Goal: Task Accomplishment & Management: Use online tool/utility

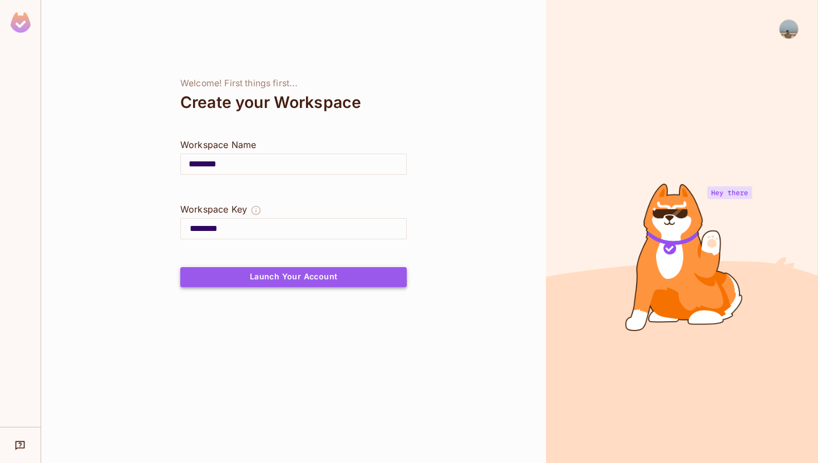
click at [264, 275] on button "Launch Your Account" at bounding box center [293, 277] width 226 height 20
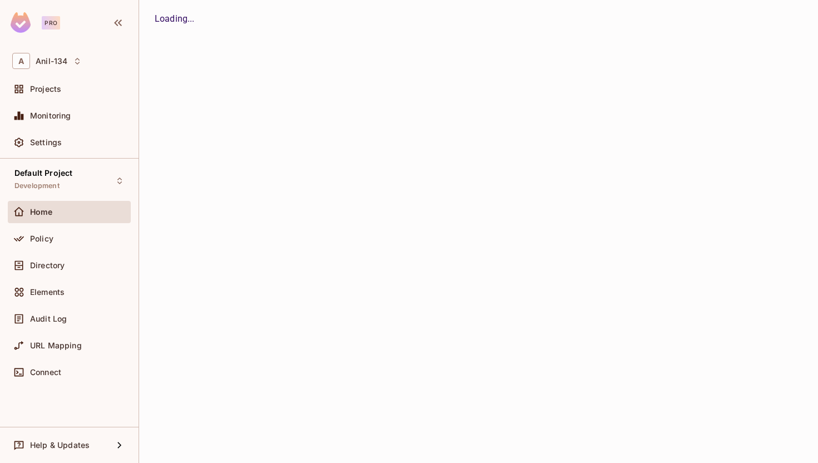
click at [404, 245] on div "Loading..." at bounding box center [478, 231] width 679 height 463
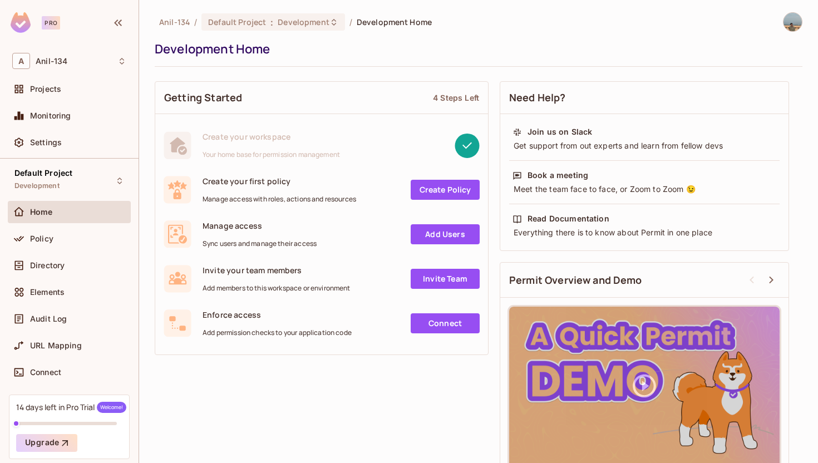
click at [161, 46] on div "Development Home" at bounding box center [476, 49] width 642 height 17
click at [239, 50] on div "Development Home" at bounding box center [476, 49] width 642 height 17
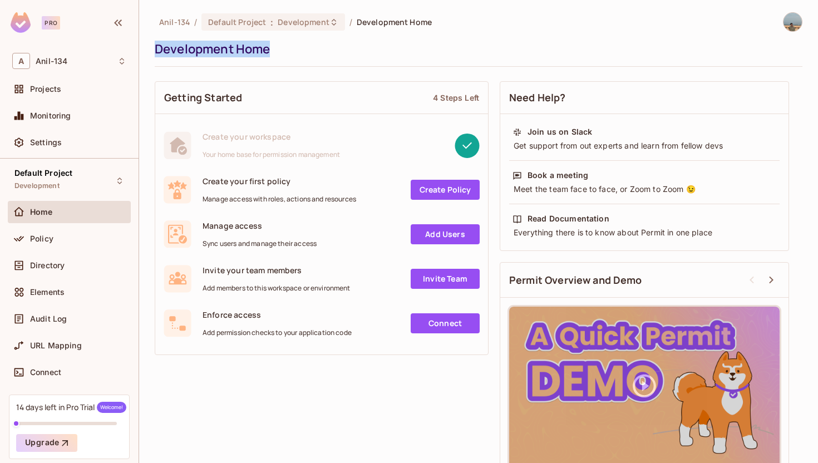
click at [225, 50] on div "Development Home" at bounding box center [476, 49] width 642 height 17
